Goal: Task Accomplishment & Management: Manage account settings

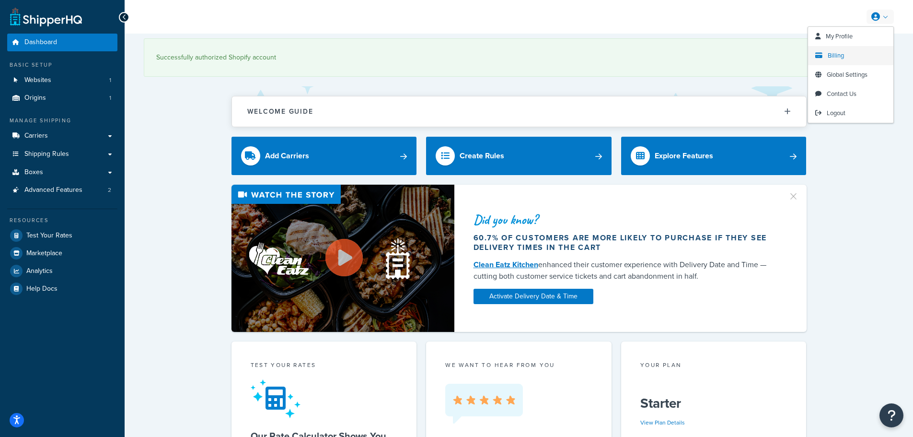
click at [840, 53] on span "Billing" at bounding box center [836, 55] width 16 height 9
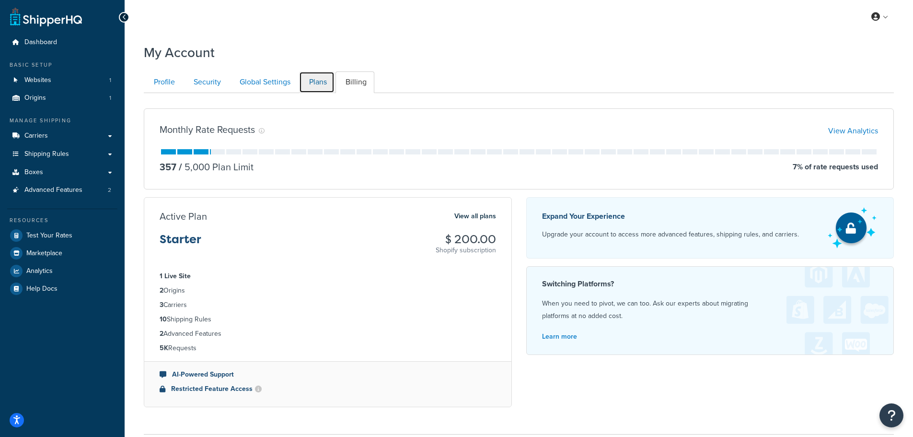
click at [315, 82] on link "Plans" at bounding box center [316, 82] width 35 height 22
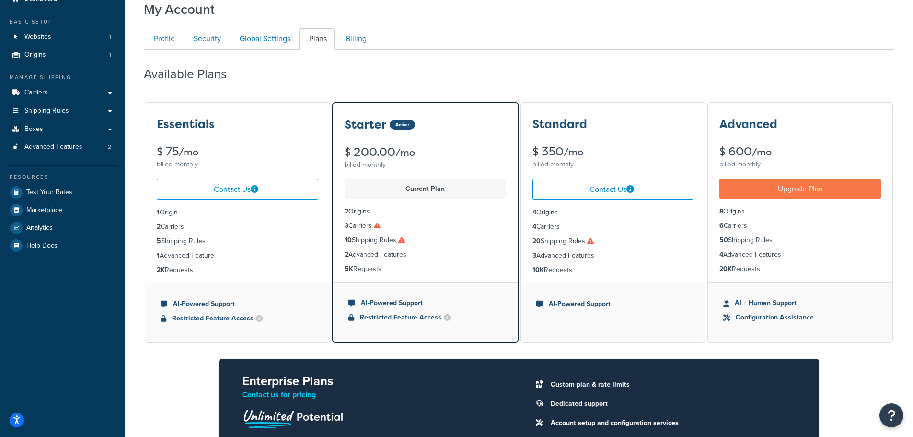
scroll to position [42, 0]
